Goal: Navigation & Orientation: Find specific page/section

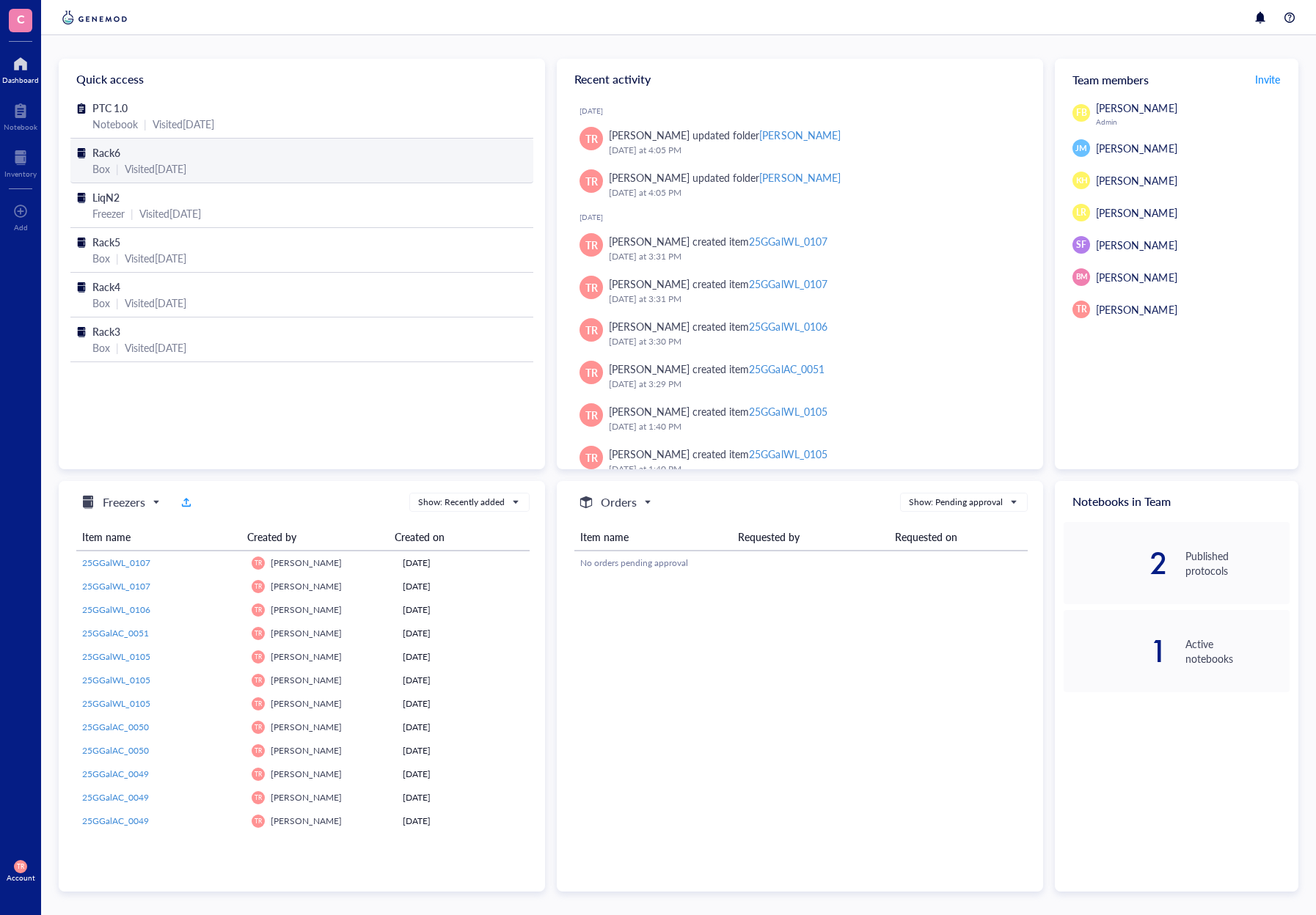
click at [116, 168] on div "|" at bounding box center [117, 169] width 3 height 16
